Goal: Task Accomplishment & Management: Use online tool/utility

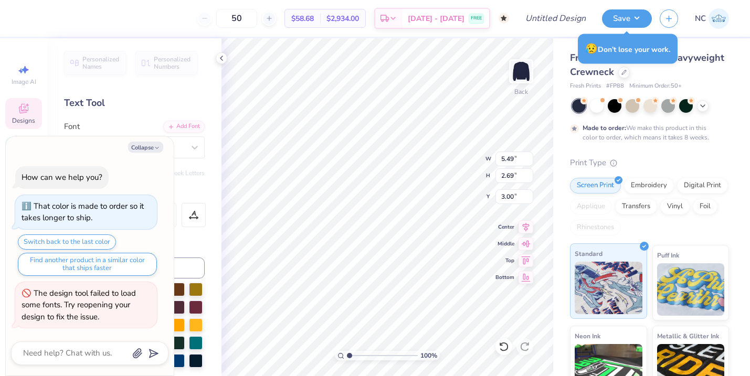
type textarea "x"
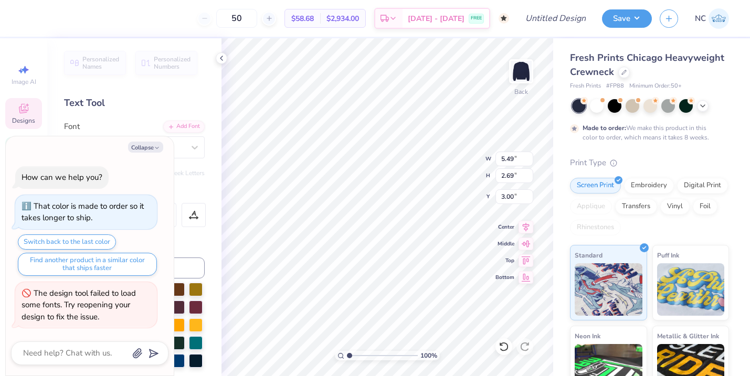
type input "1.76"
type input "1.86"
type input "3.97"
type textarea "x"
type input "1.84"
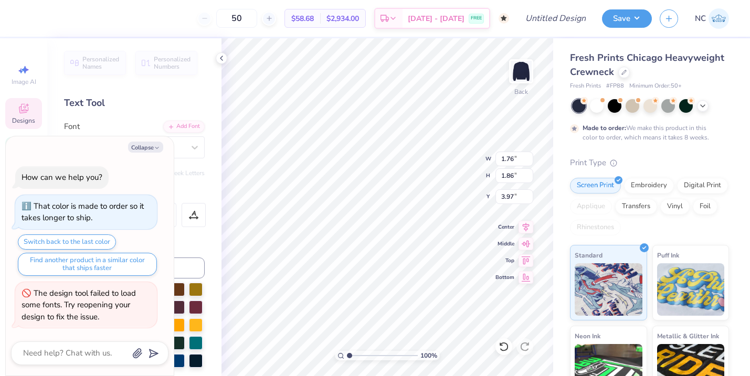
type input "1.90"
type input "3.00"
type textarea "x"
type input "5.49"
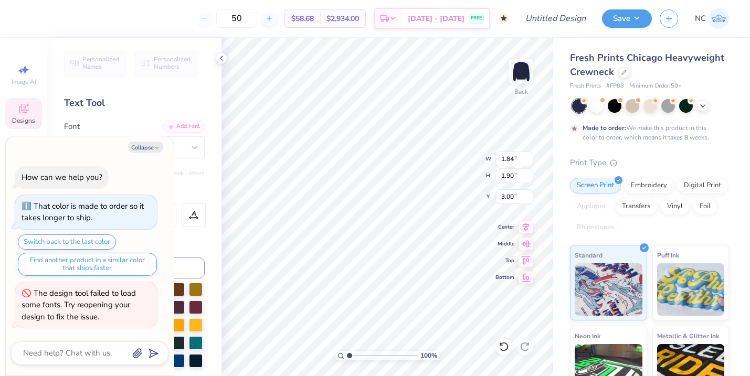
type input "2.69"
type textarea "x"
type textarea "hi"
type textarea "x"
type input "1.76"
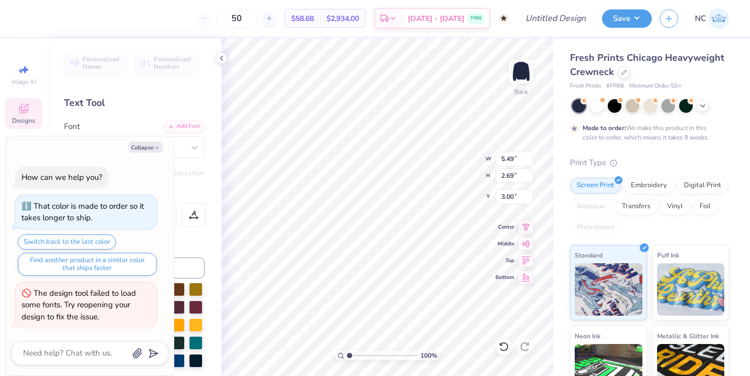
type input "1.86"
type input "3.97"
type textarea "x"
type textarea "a"
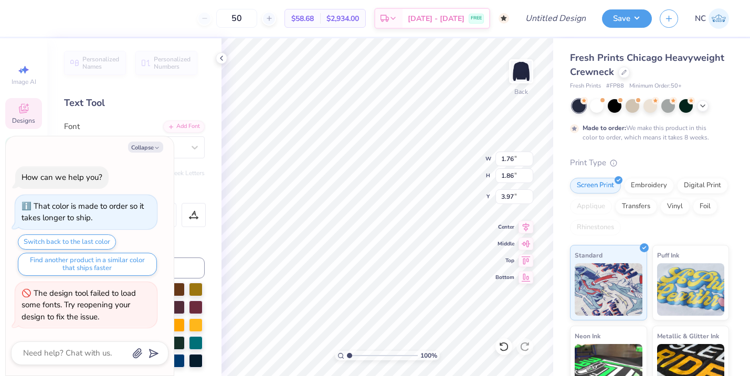
type textarea "x"
type textarea "arm"
type textarea "x"
type textarea "ar"
type textarea "x"
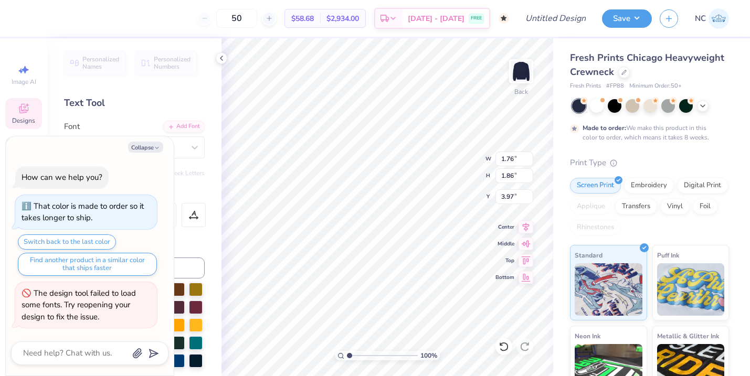
type textarea "a"
type textarea "x"
type textarea "A"
type textarea "x"
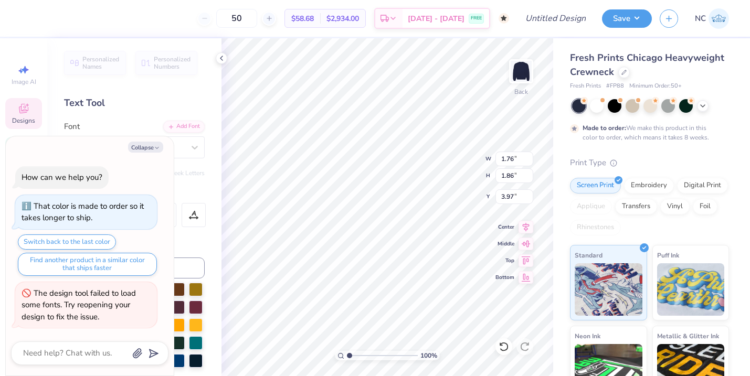
type textarea "Arm"
type textarea "x"
type textarea "[PERSON_NAME]"
type textarea "x"
type textarea "[GEOGRAPHIC_DATA]"
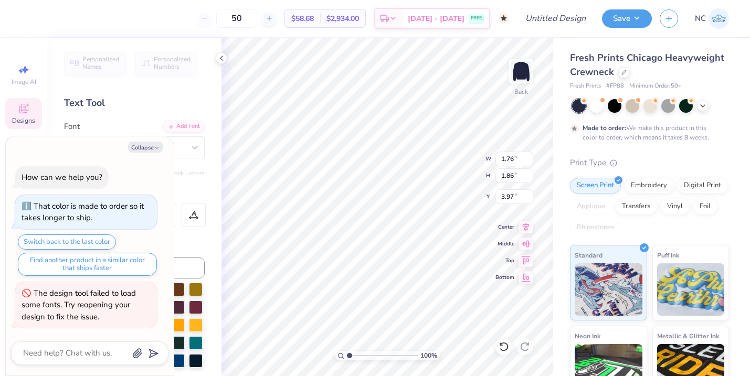
type textarea "x"
type textarea "Armenian"
type textarea "x"
type input "1.33"
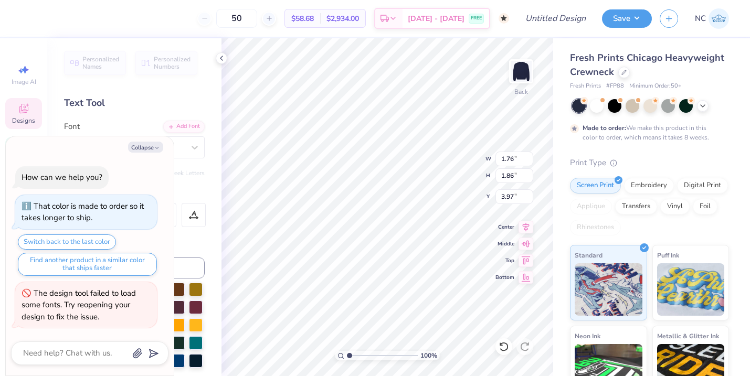
type input "1.33"
type input "3.82"
type textarea "x"
type input "4.18"
type textarea "x"
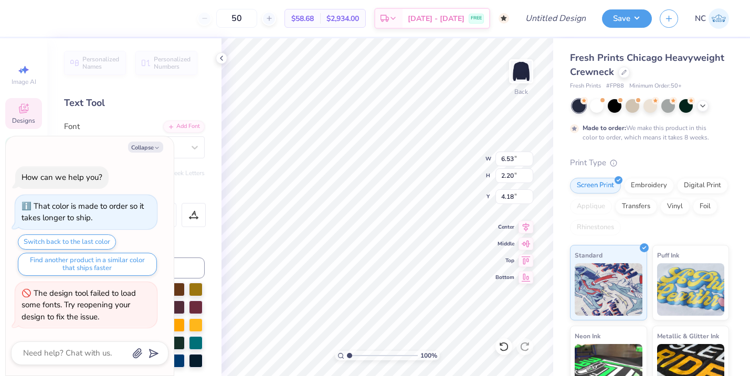
type textarea "s"
type textarea "x"
type textarea "s"
type textarea "x"
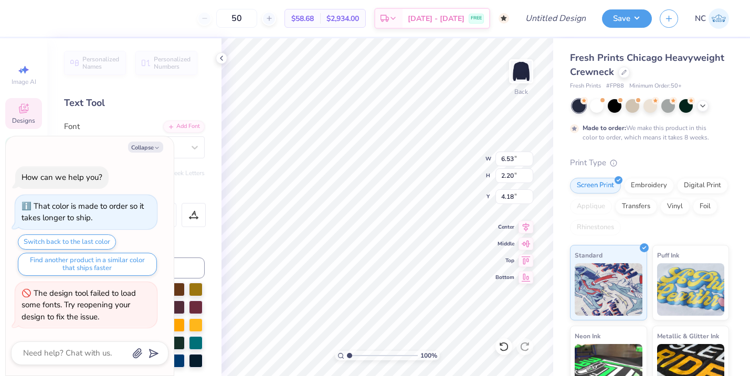
type textarea "st"
type textarea "x"
type textarea "s"
type textarea "x"
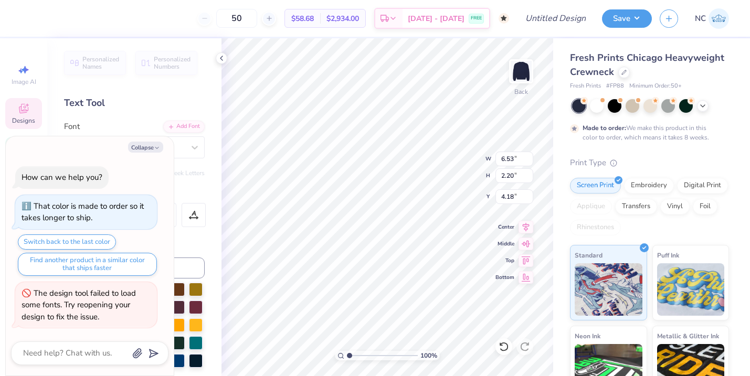
type textarea "Armenian"
type textarea "x"
type textarea "A"
type textarea "x"
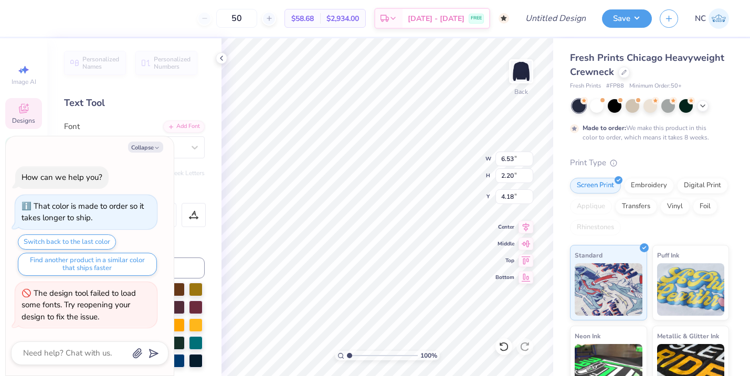
type textarea "Ar"
type textarea "x"
type textarea "Arm"
type textarea "x"
type textarea "[PERSON_NAME]"
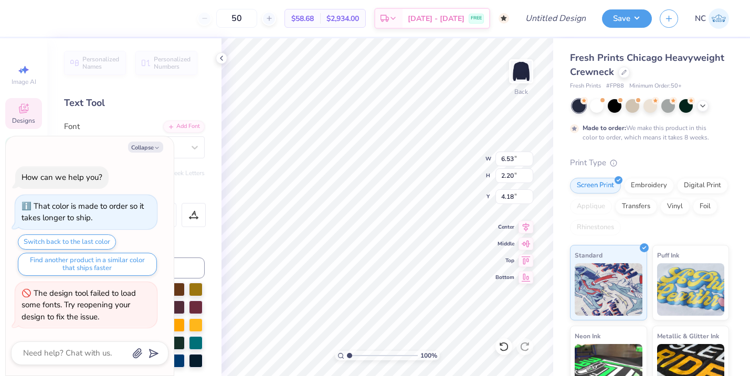
type textarea "x"
type textarea "[PERSON_NAME]"
type textarea "x"
type textarea "[GEOGRAPHIC_DATA]"
type textarea "x"
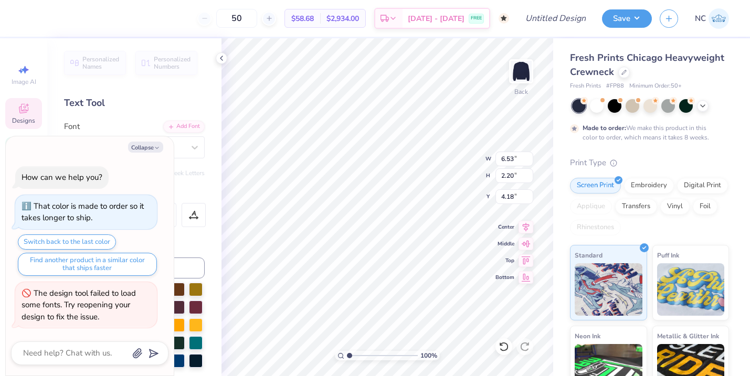
type textarea "Armenian"
type textarea "x"
type textarea "Armenian s"
type textarea "x"
type textarea "Armenian st"
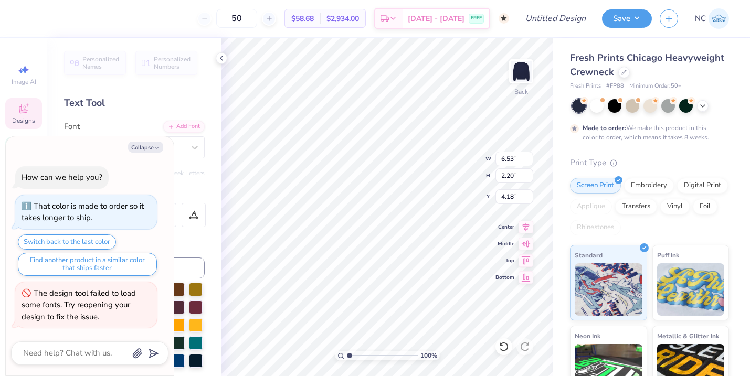
type textarea "x"
type textarea "Armenian stu"
type textarea "x"
type textarea "Armenian stude"
type textarea "x"
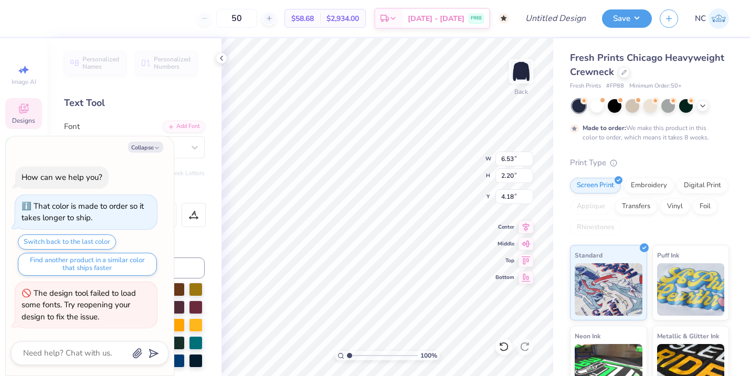
type textarea "Armenian studen"
type textarea "x"
type textarea "[DEMOGRAPHIC_DATA] student"
type textarea "x"
type textarea "[DEMOGRAPHIC_DATA] student a"
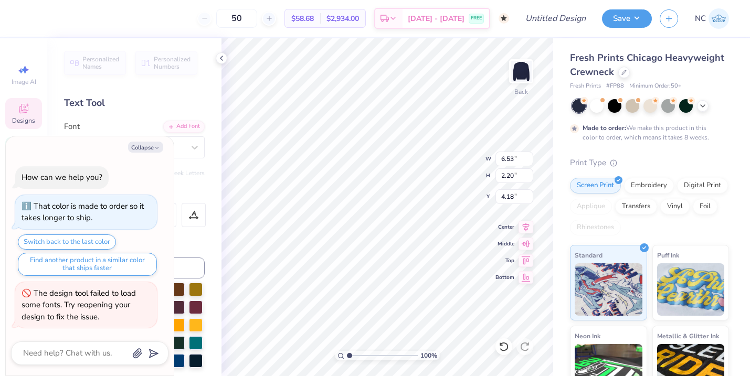
type textarea "x"
type textarea "[DEMOGRAPHIC_DATA] student as"
type textarea "x"
type textarea "[DEMOGRAPHIC_DATA] student asso"
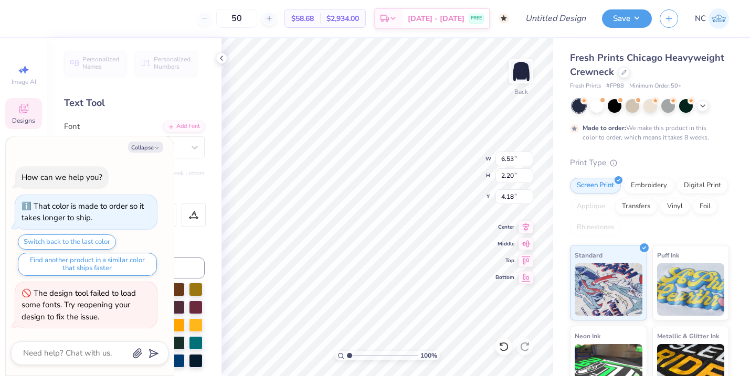
type textarea "x"
type textarea "[DEMOGRAPHIC_DATA] student assoic"
type textarea "x"
type textarea "[DEMOGRAPHIC_DATA] student assoicati"
type textarea "x"
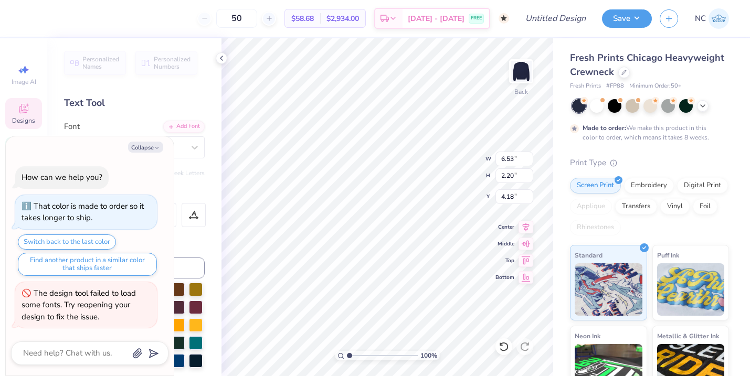
type textarea "[DEMOGRAPHIC_DATA] student assoication"
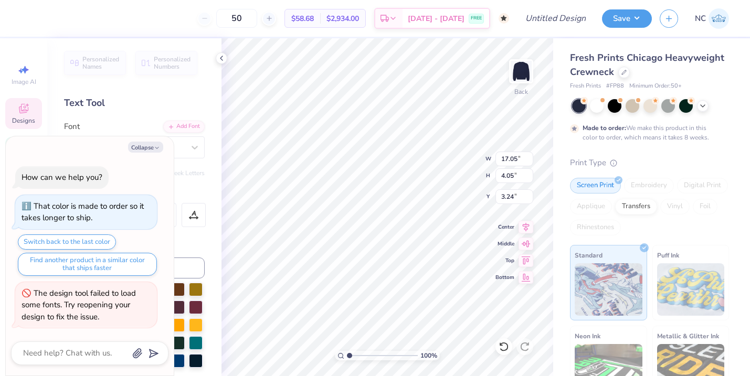
type textarea "x"
type textarea "Armenian = assoication"
type textarea "x"
type textarea "Armenian assoication"
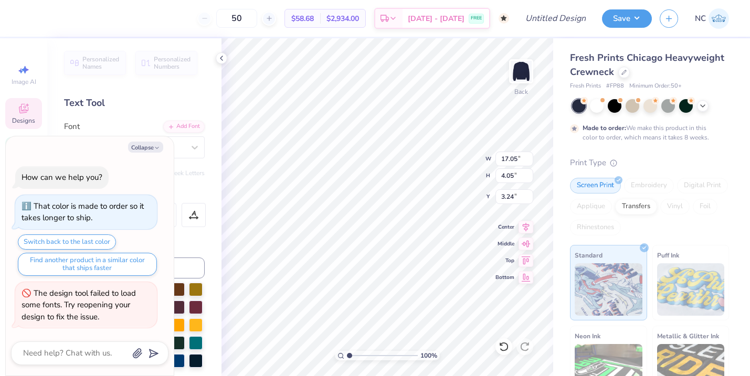
scroll to position [0, 3]
type textarea "x"
type input "4.80"
type input "1.11"
type input "4.73"
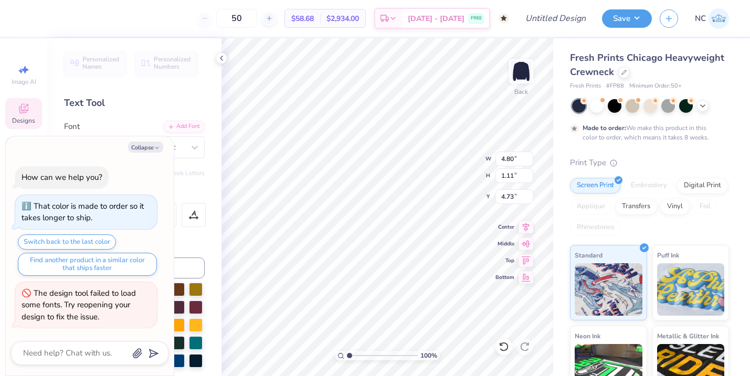
scroll to position [0, 1]
type textarea "PARENT"
type textarea "x"
type textarea "PARENT"
